Goal: Information Seeking & Learning: Learn about a topic

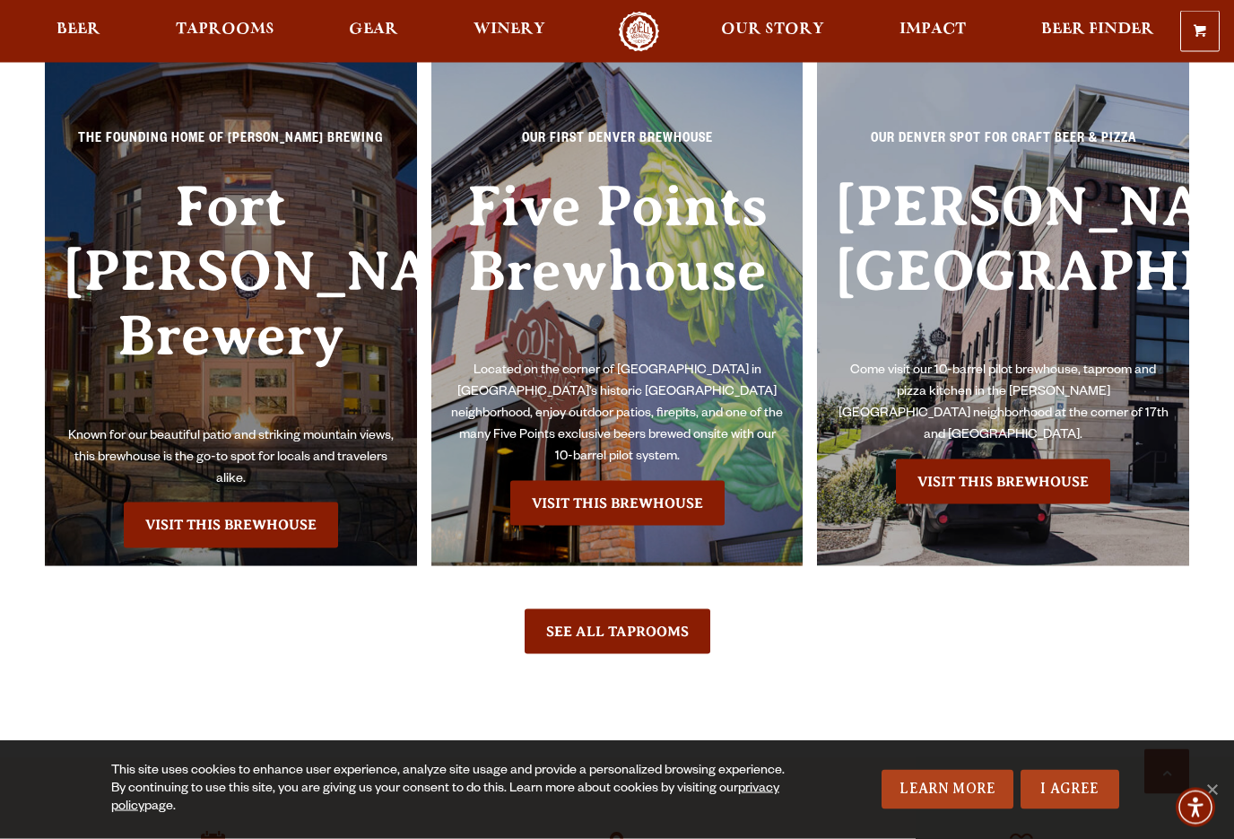
scroll to position [3949, 0]
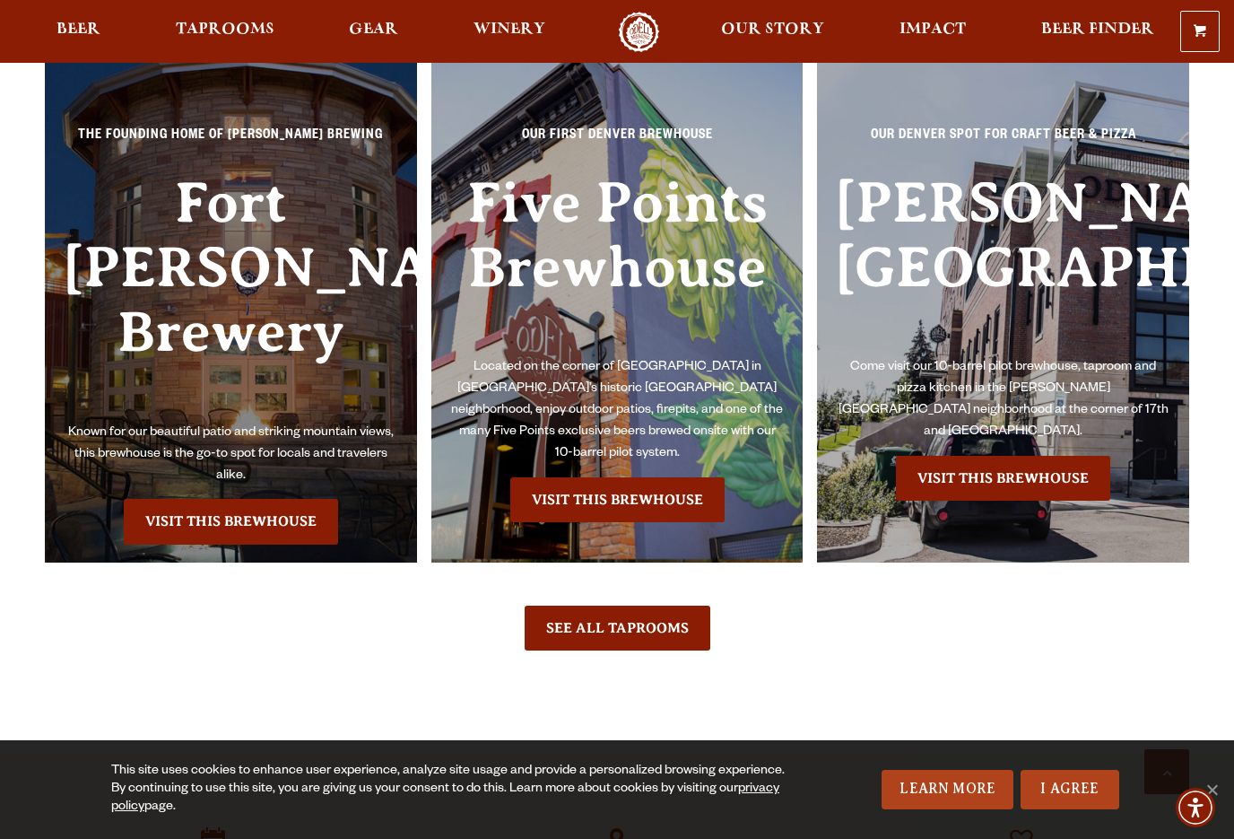
click at [143, 274] on h3 "Fort [PERSON_NAME] Brewery" at bounding box center [231, 296] width 336 height 252
click at [127, 260] on h3 "Fort [PERSON_NAME] Brewery" at bounding box center [231, 296] width 336 height 252
click at [328, 509] on link "Visit this Brewhouse" at bounding box center [231, 521] width 214 height 45
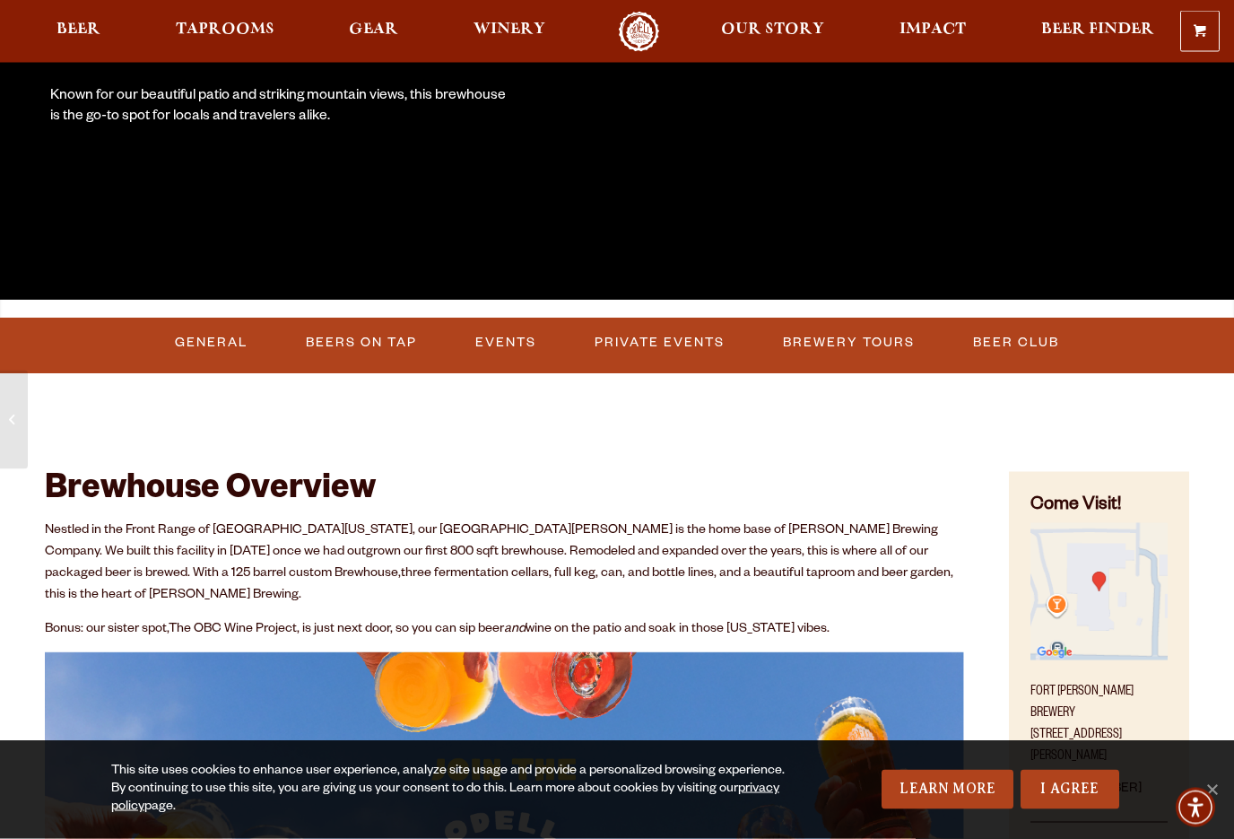
scroll to position [395, 0]
click at [509, 346] on link "Events" at bounding box center [505, 342] width 75 height 41
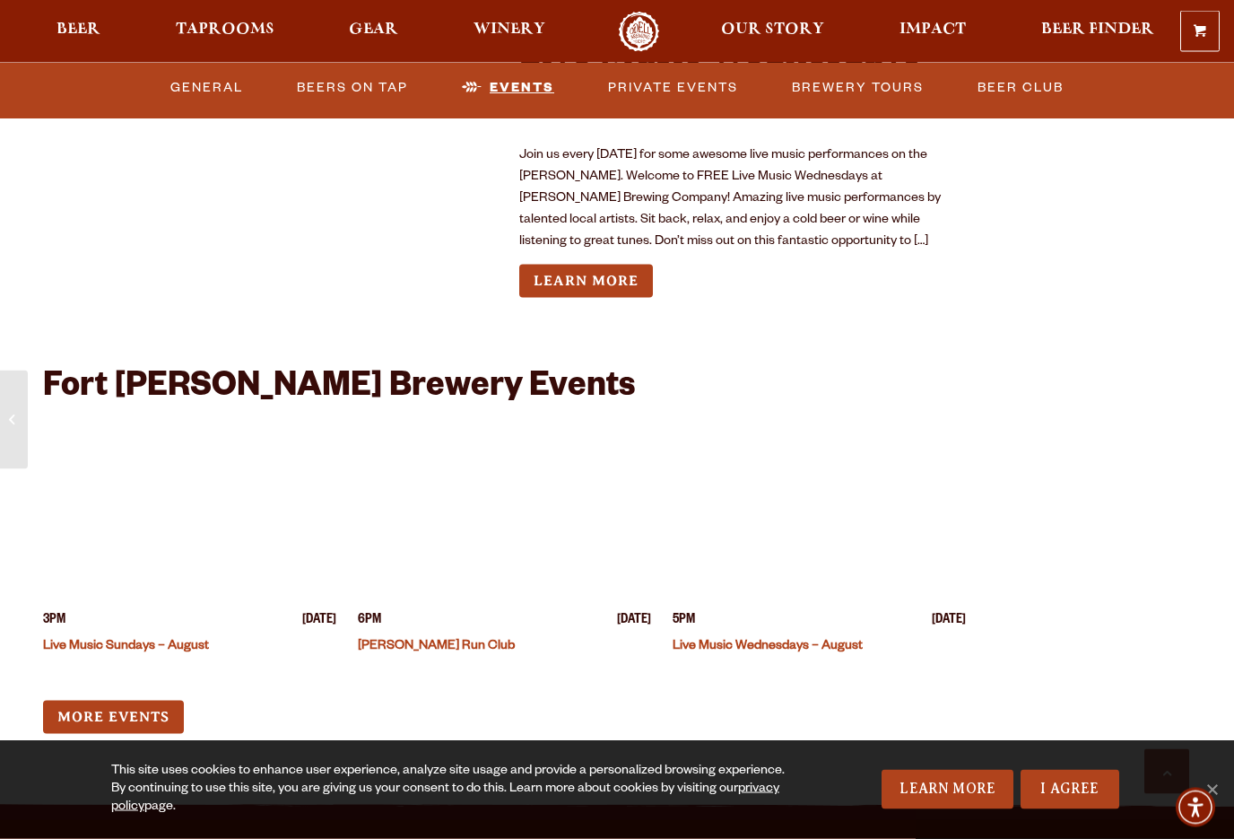
scroll to position [6641, 0]
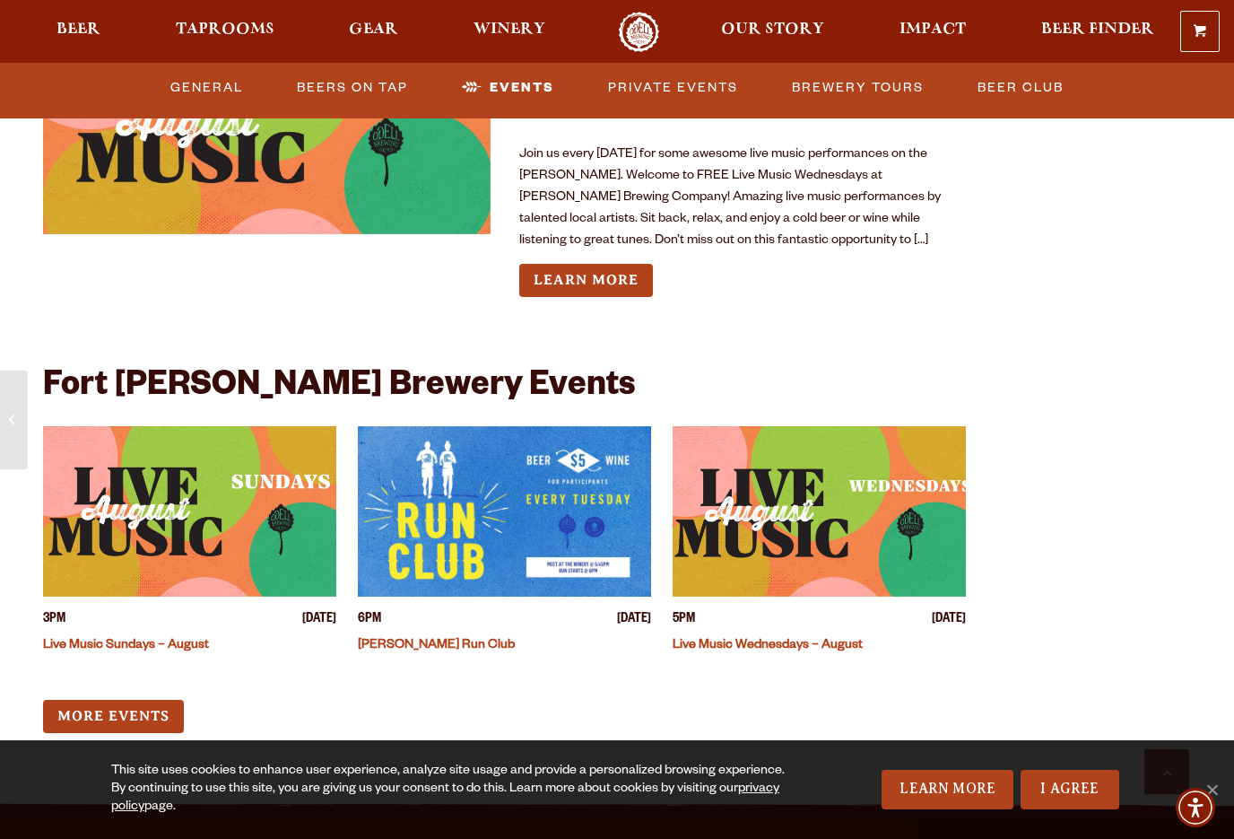
click at [793, 462] on img "View event details" at bounding box center [819, 511] width 293 height 170
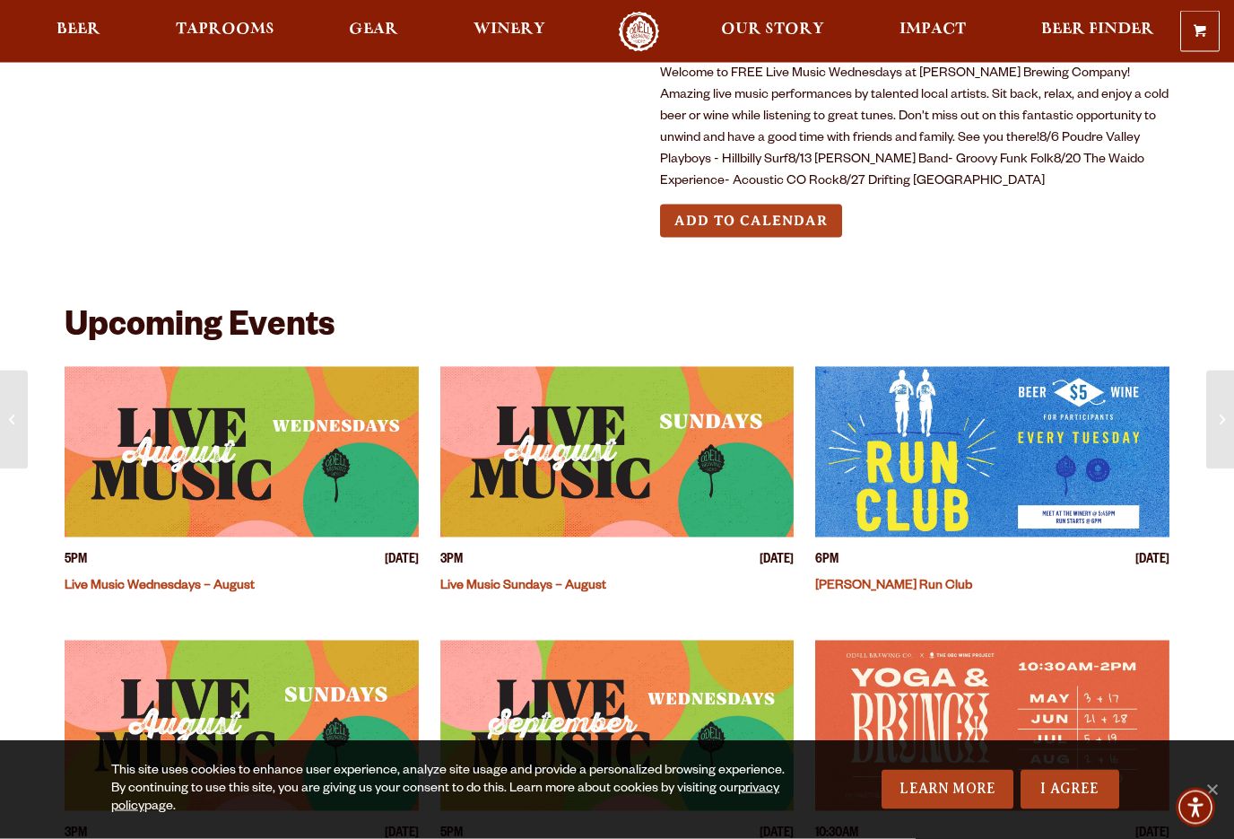
scroll to position [357, 0]
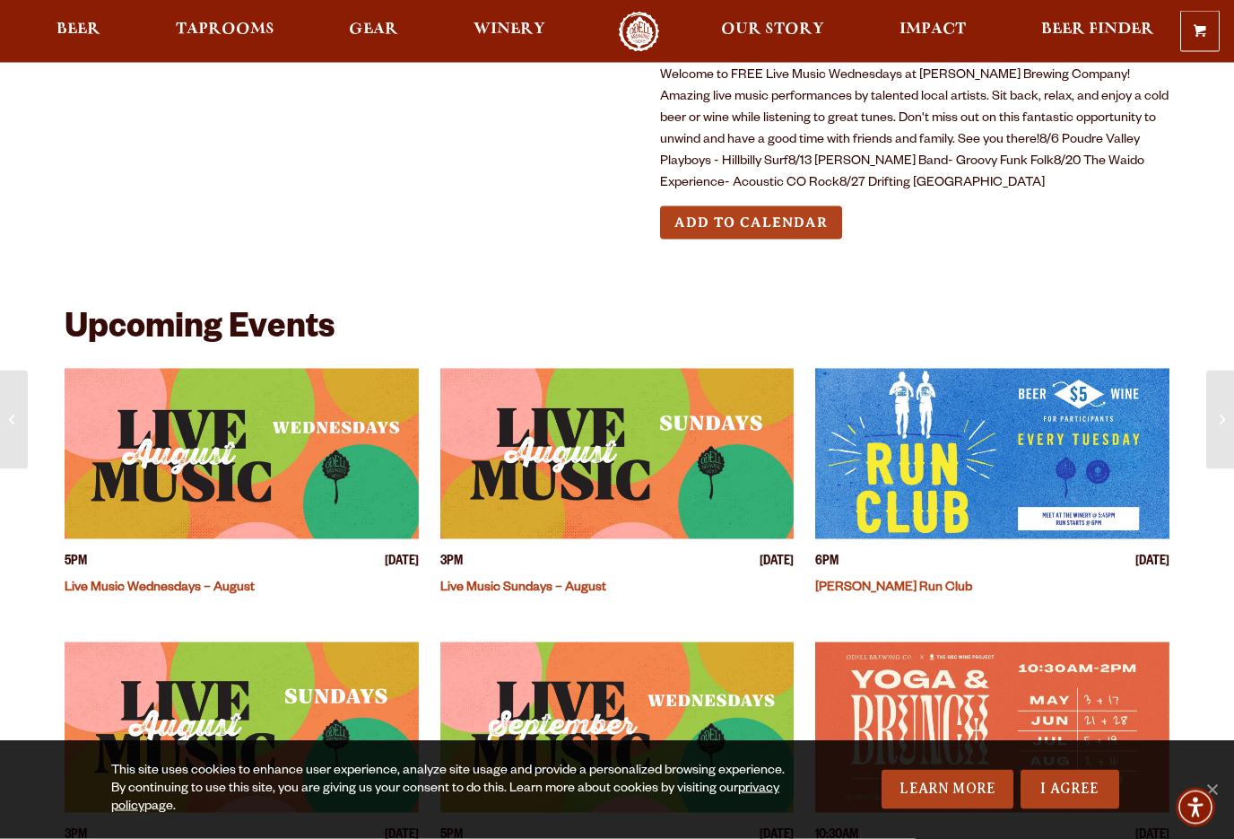
click at [155, 406] on img "View event details" at bounding box center [242, 454] width 354 height 170
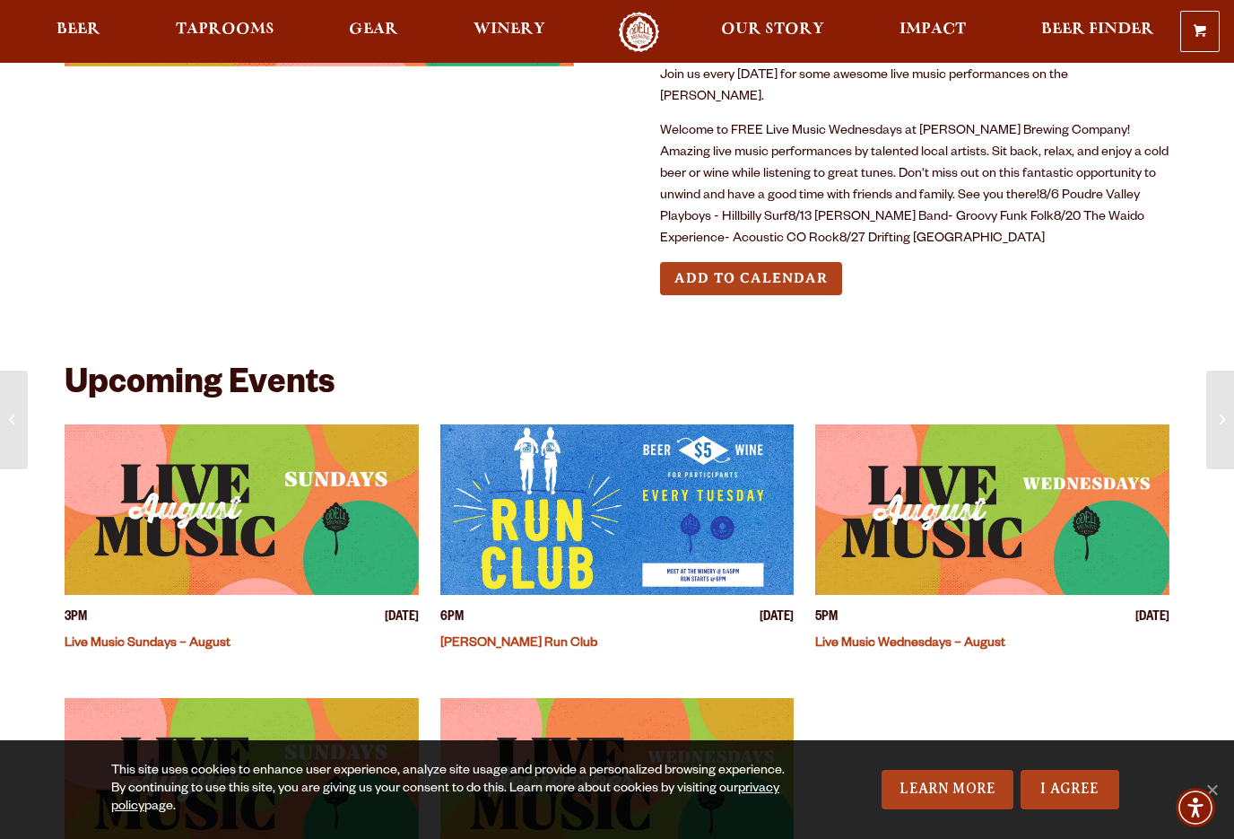
scroll to position [294, 0]
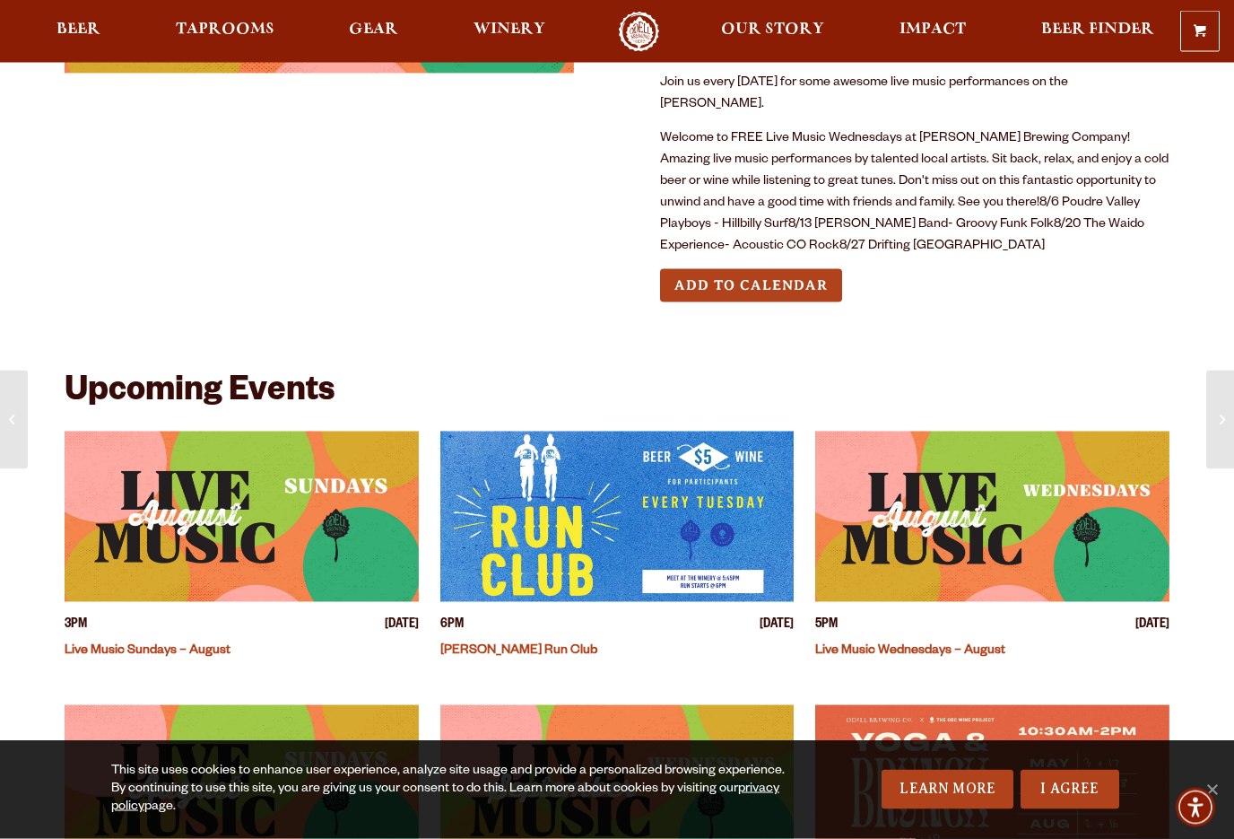
click at [991, 175] on p "Welcome to FREE Live Music Wednesdays at Odell Brewing Company! Amazing live mu…" at bounding box center [914, 192] width 509 height 129
click at [995, 171] on p "Welcome to FREE Live Music Wednesdays at Odell Brewing Company! Amazing live mu…" at bounding box center [914, 192] width 509 height 129
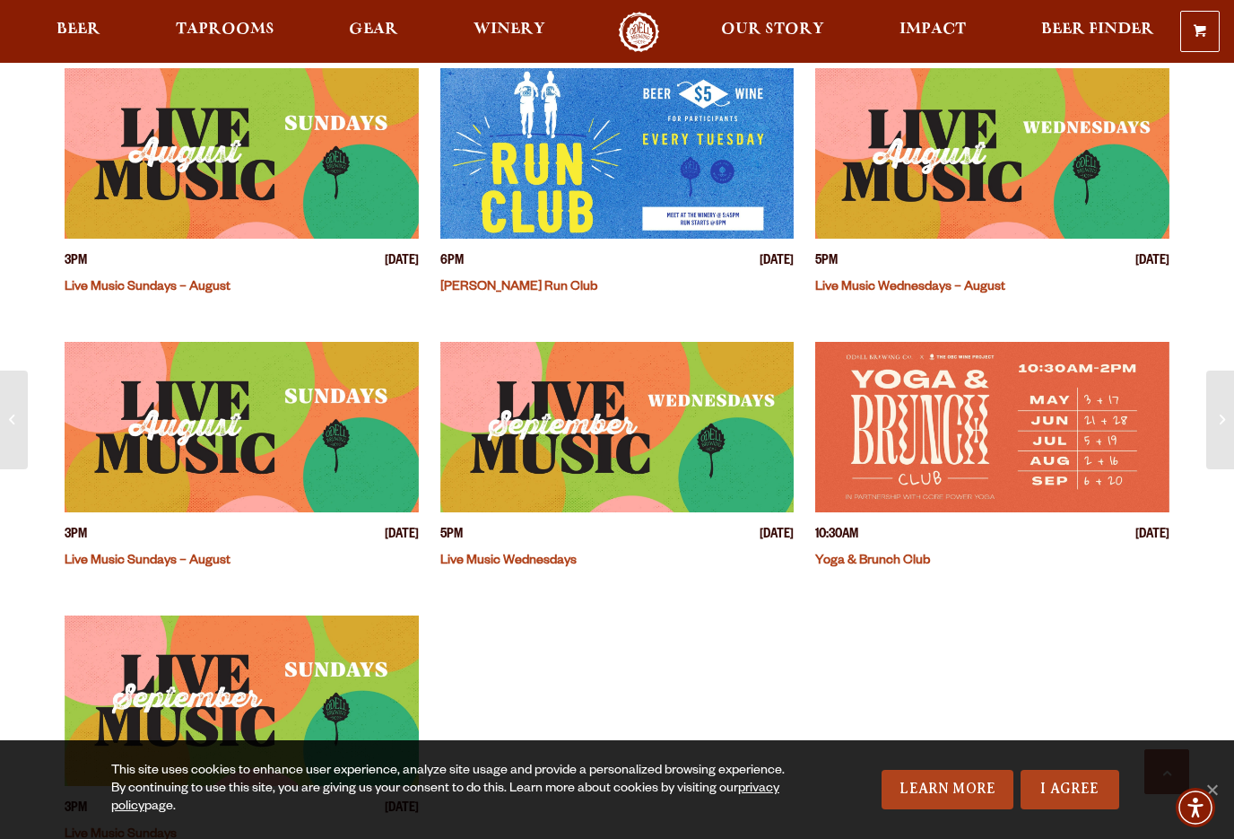
scroll to position [656, 0]
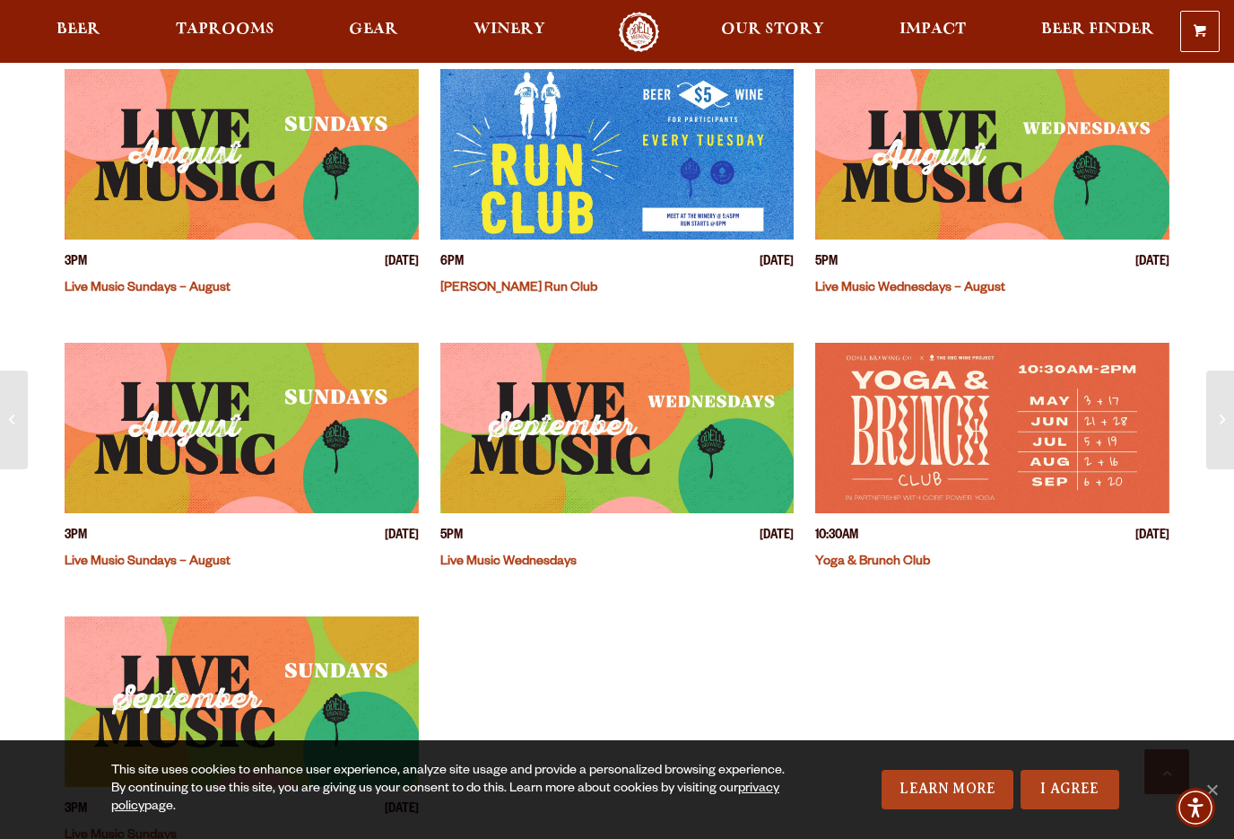
click at [935, 282] on link "Live Music Wednesdays – August" at bounding box center [910, 289] width 190 height 14
